Goal: Task Accomplishment & Management: Complete application form

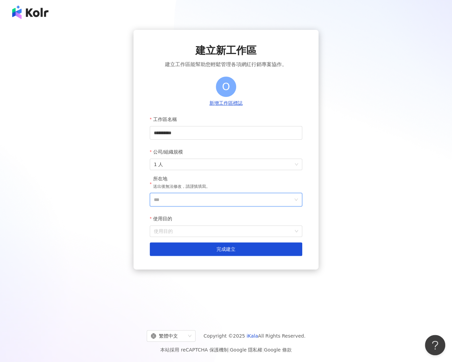
click at [172, 199] on input "***" at bounding box center [223, 199] width 139 height 13
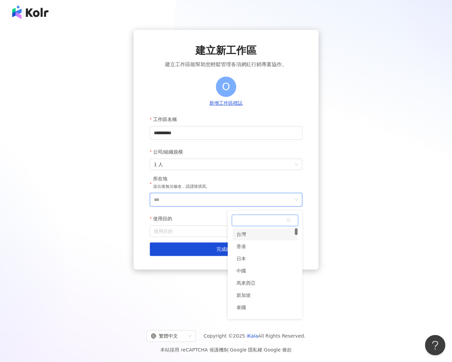
click at [242, 236] on div "台灣" at bounding box center [241, 234] width 9 height 12
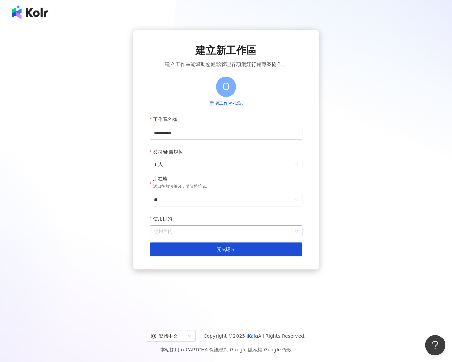
click at [182, 229] on input "使用目的" at bounding box center [226, 231] width 144 height 11
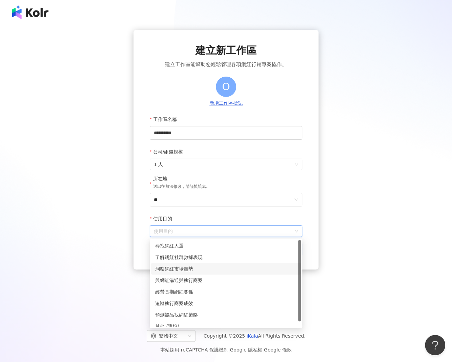
click at [184, 266] on div "洞察網紅市場趨勢" at bounding box center [226, 268] width 142 height 7
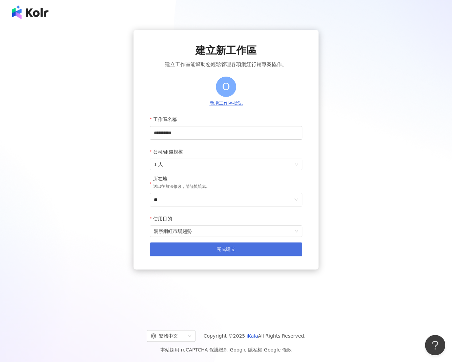
click at [175, 250] on button "完成建立" at bounding box center [226, 249] width 153 height 14
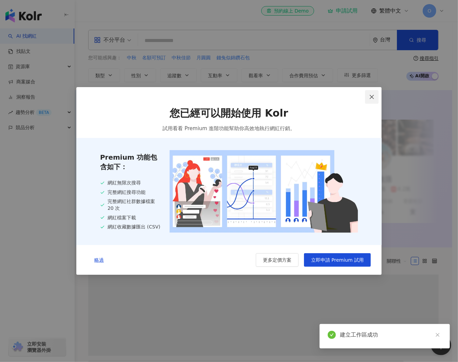
click at [373, 97] on icon "close" at bounding box center [371, 96] width 5 height 5
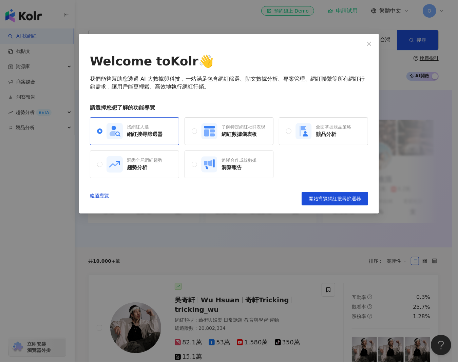
click at [333, 45] on div "Welcome to Kolr 👋 我們能夠幫助您透過 AI 大數據與科技，一站滿足包含網紅篩選、貼文數據分析、專案管理、網紅聯繫等所有網紅行銷需求，讓用戶能…" at bounding box center [229, 124] width 300 height 180
click at [369, 41] on icon "close" at bounding box center [368, 43] width 5 height 5
